Goal: Transaction & Acquisition: Download file/media

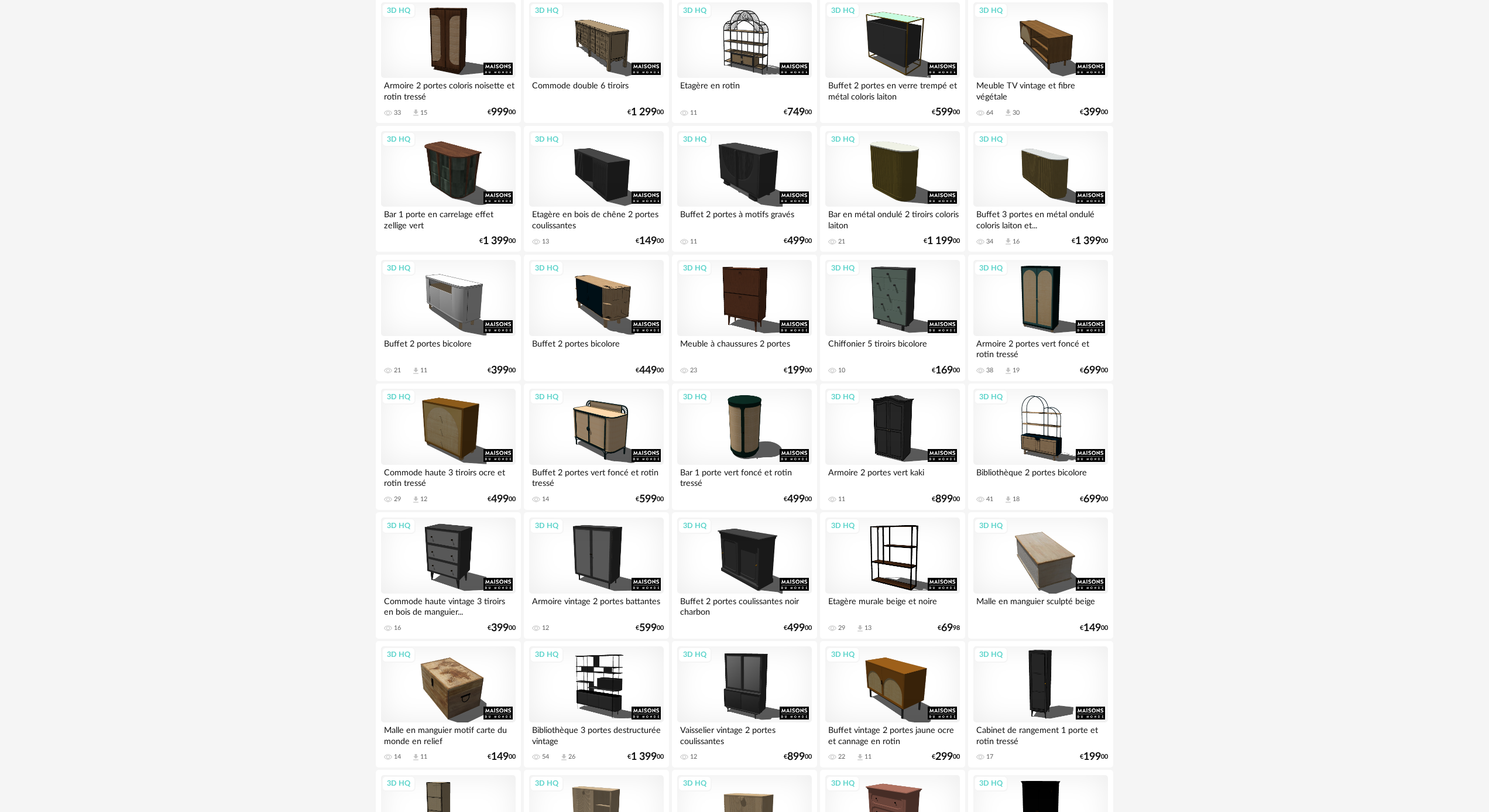
scroll to position [2027, 0]
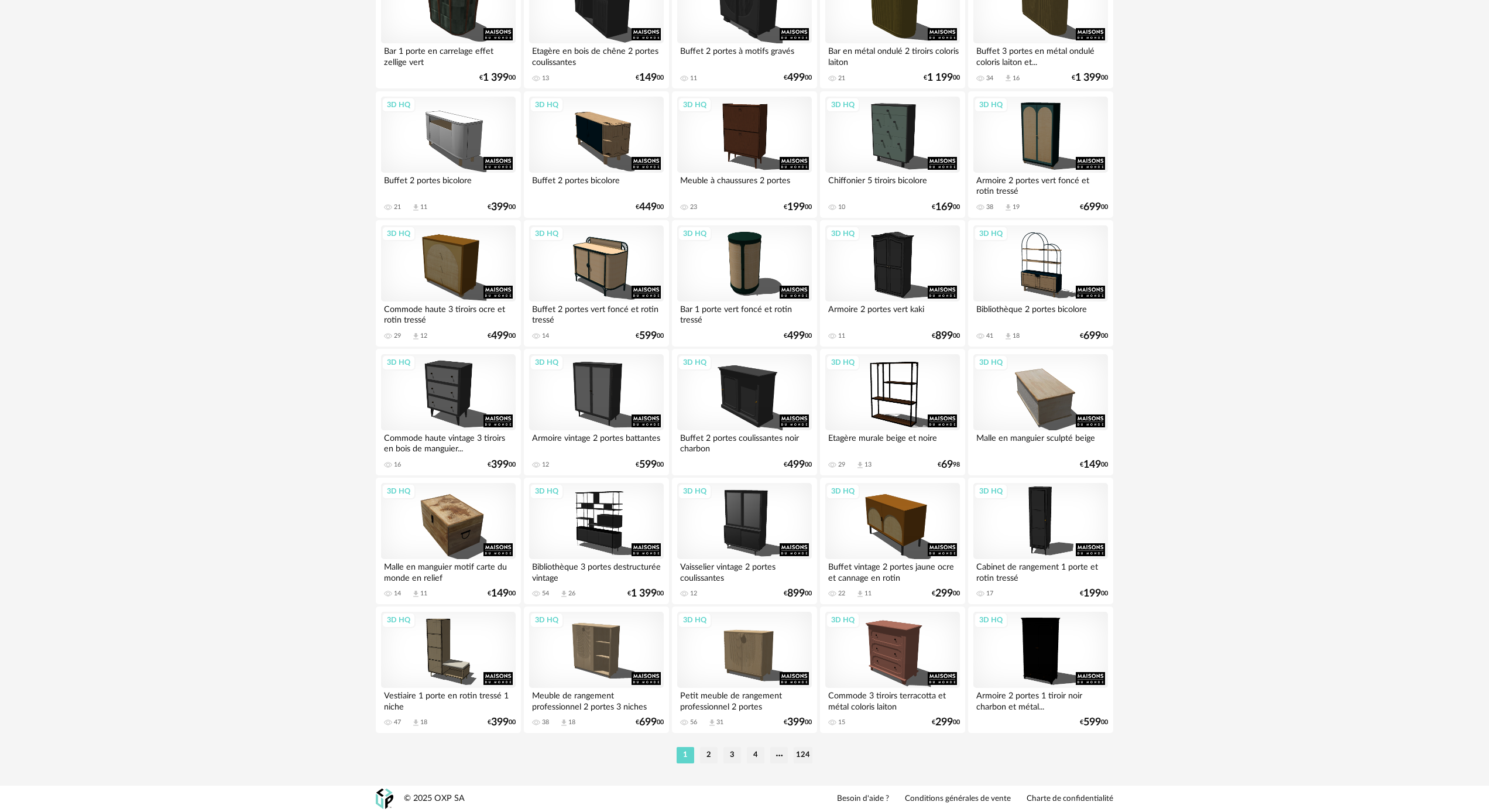
click at [710, 754] on li "2" at bounding box center [709, 755] width 17 height 16
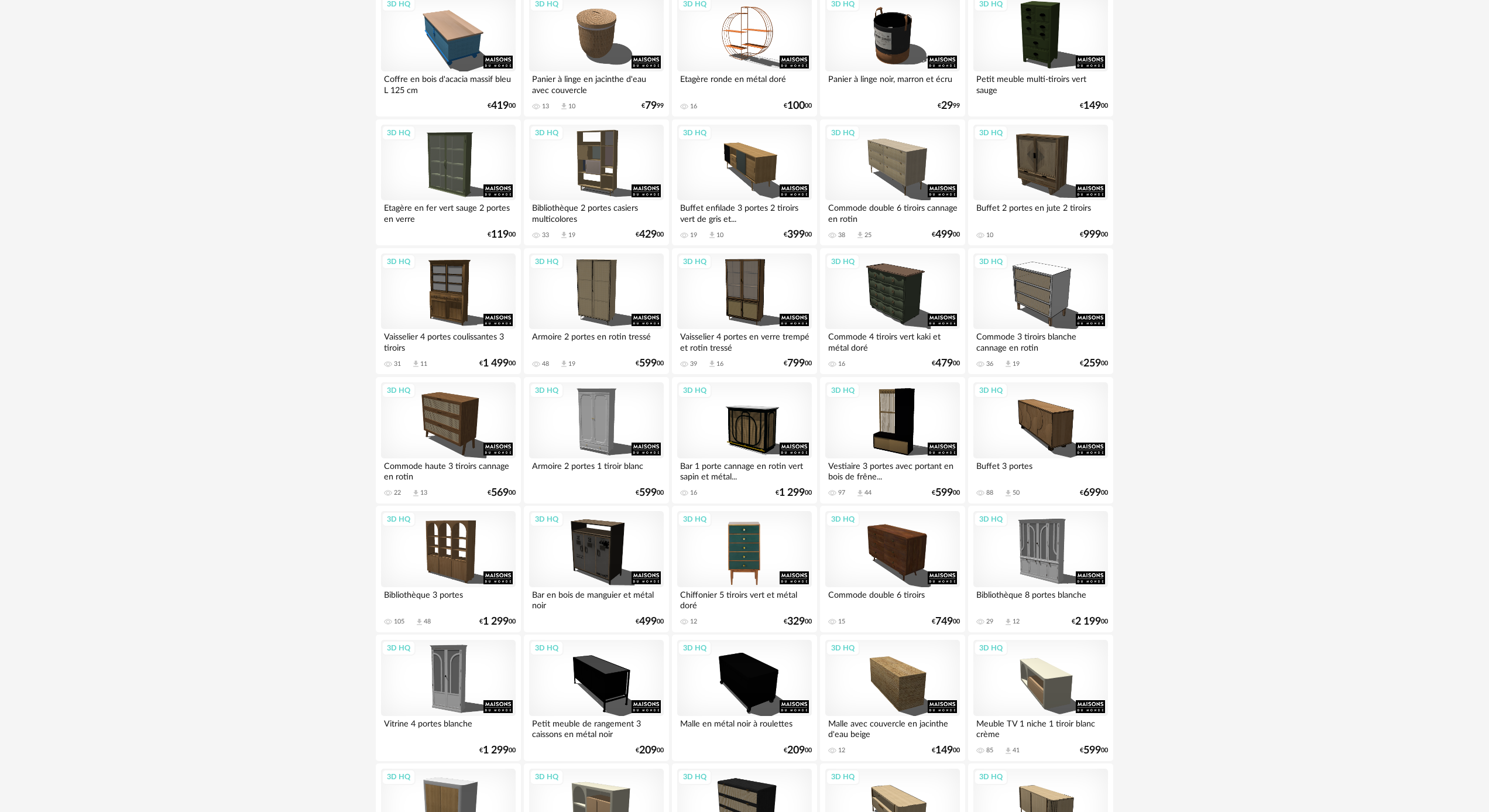
scroll to position [375, 0]
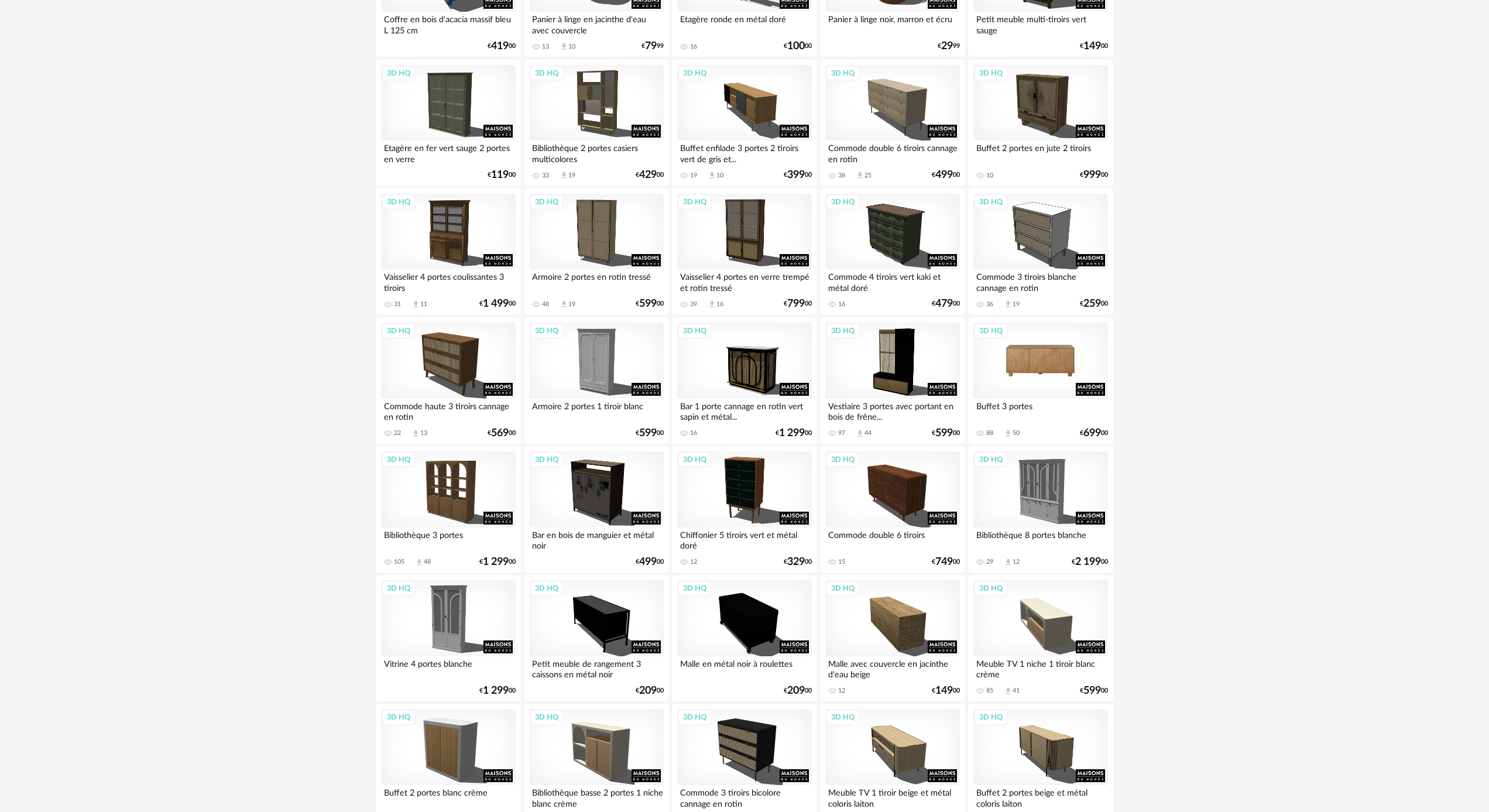
click at [1020, 376] on div "3D HQ" at bounding box center [1040, 361] width 134 height 76
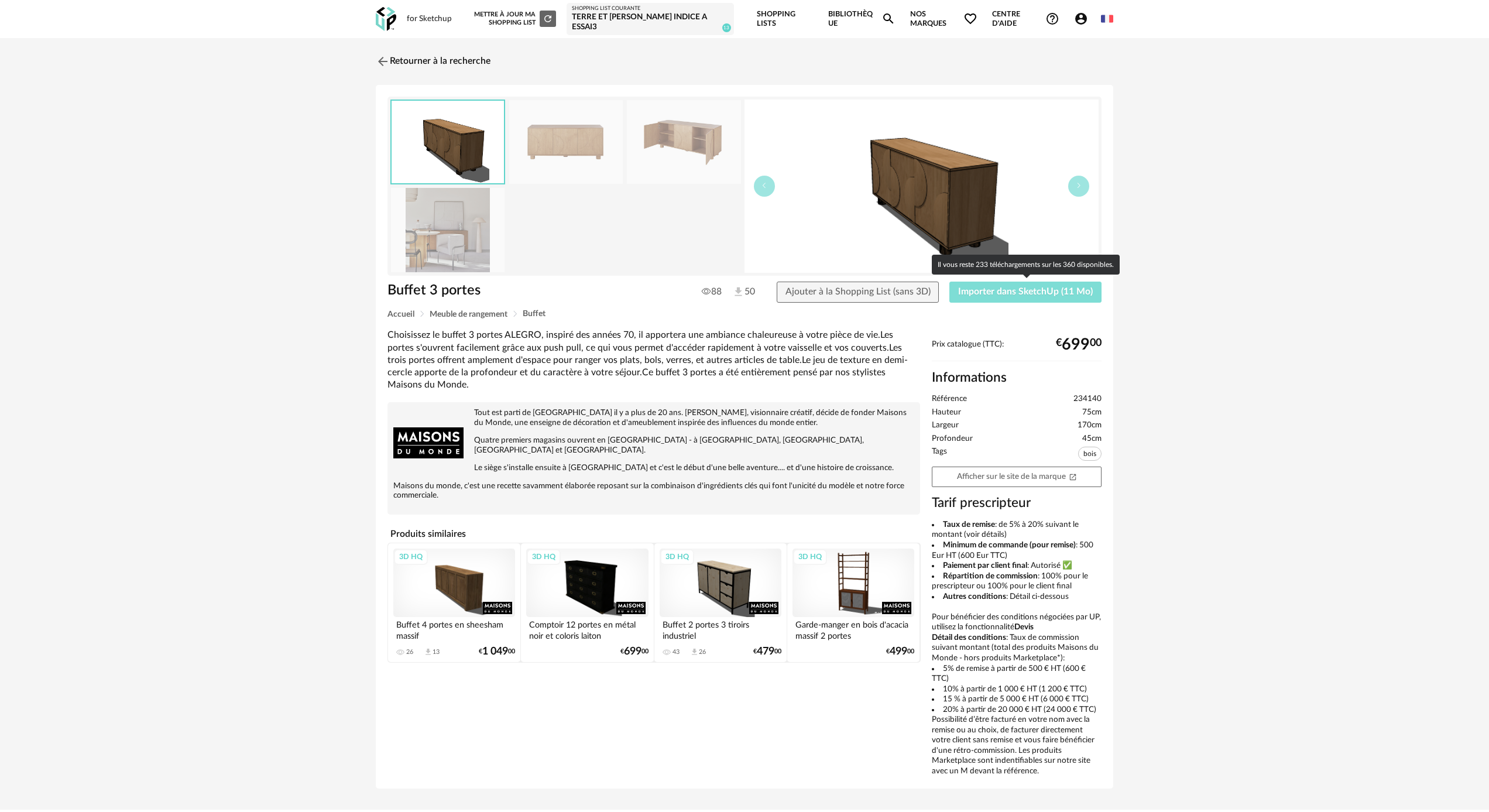
click at [988, 294] on span "Importer dans SketchUp (11 Mo)" at bounding box center [1025, 291] width 134 height 10
